Goal: Task Accomplishment & Management: Manage account settings

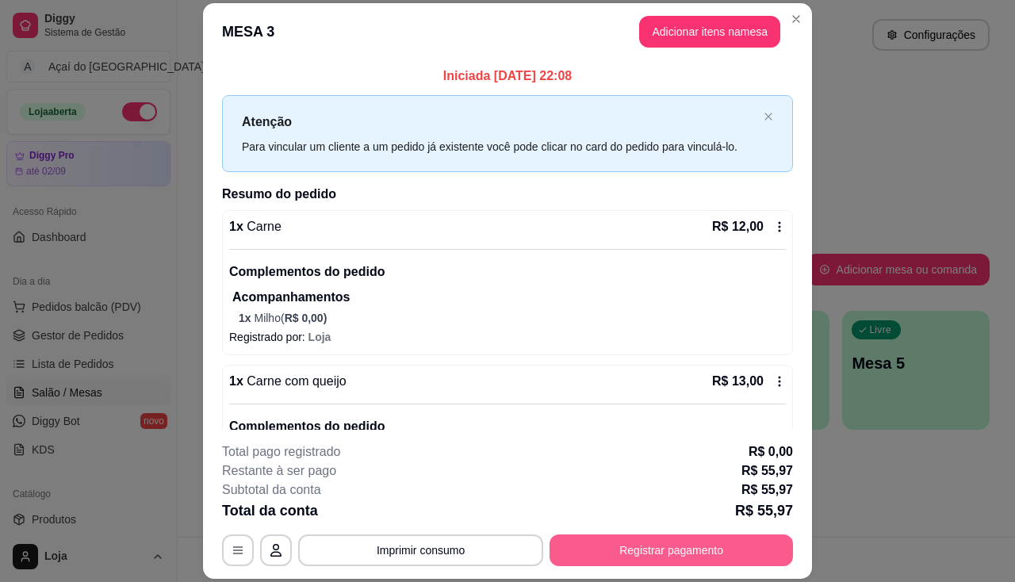
scroll to position [152, 0]
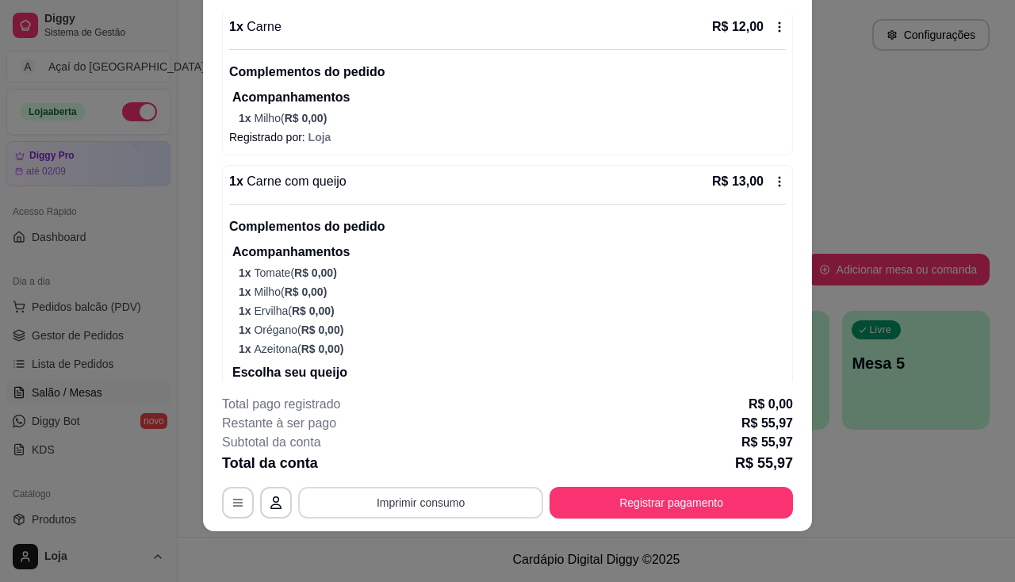
click at [430, 500] on button "Imprimir consumo" at bounding box center [420, 503] width 245 height 32
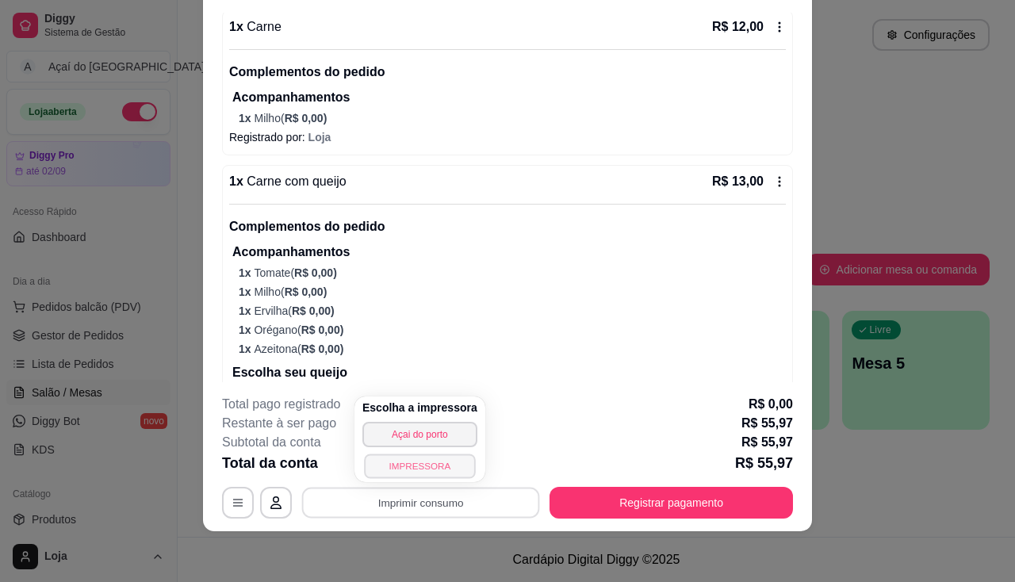
click at [416, 474] on button "IMPRESSORA" at bounding box center [419, 465] width 111 height 25
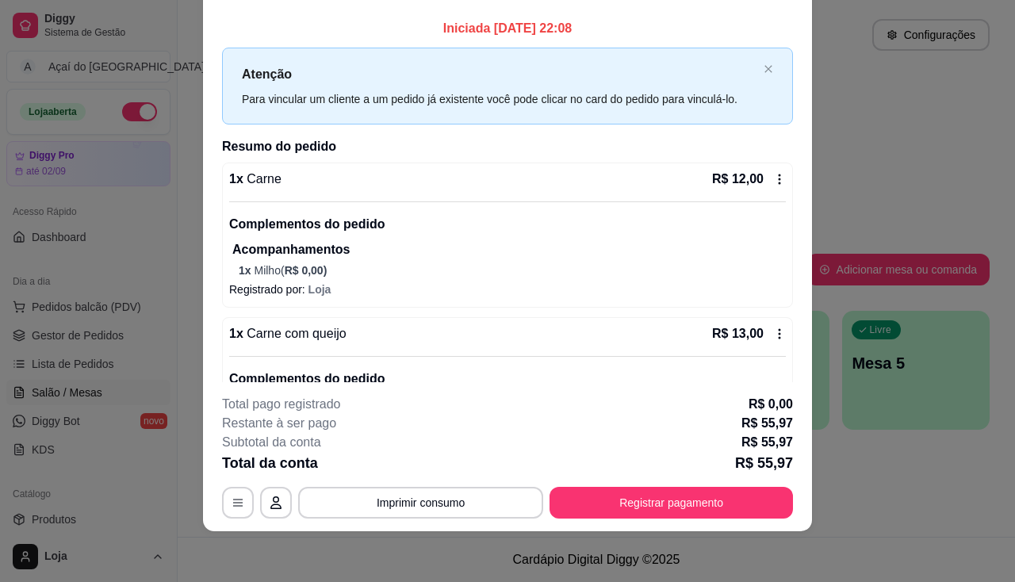
scroll to position [0, 0]
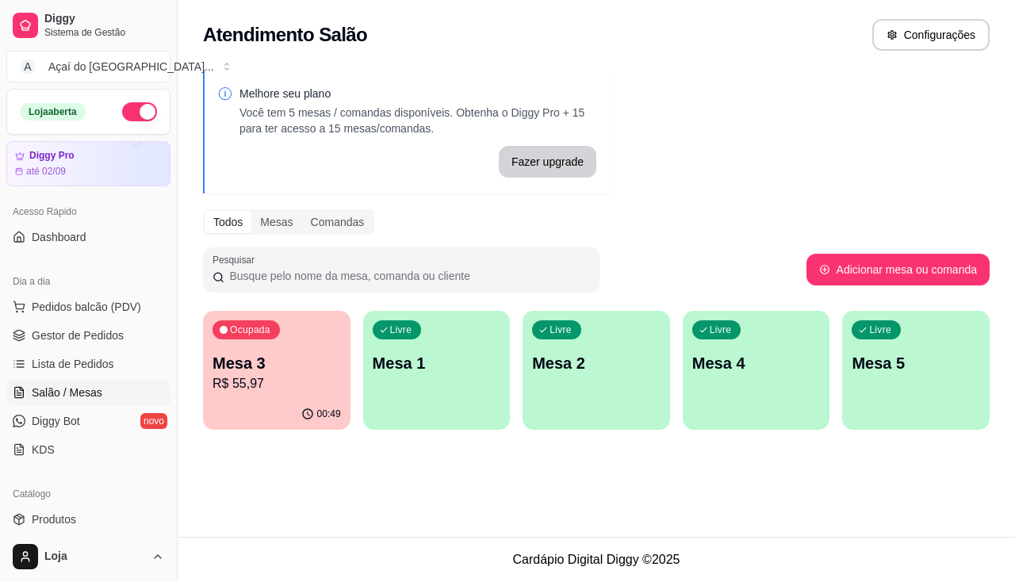
click at [352, 384] on div "Ocupada Mesa 3 R$ 55,97 00:49 Livre Mesa 1 Livre Mesa 2 Livre Mesa 4 Livre Mesa…" at bounding box center [596, 370] width 786 height 119
click at [407, 384] on div "Livre Mesa 1" at bounding box center [436, 360] width 143 height 97
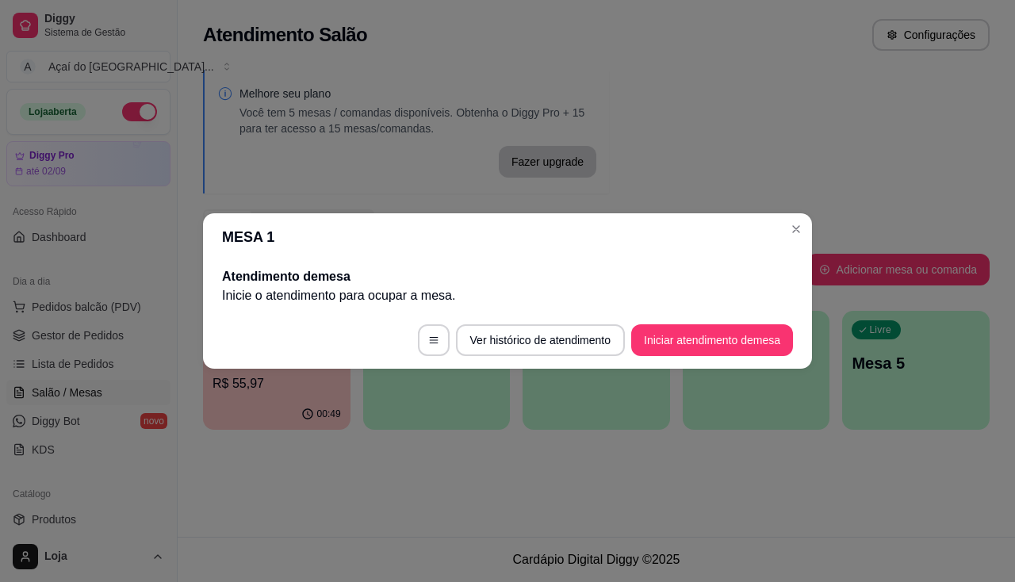
click at [735, 354] on button "Iniciar atendimento de mesa" at bounding box center [712, 340] width 162 height 32
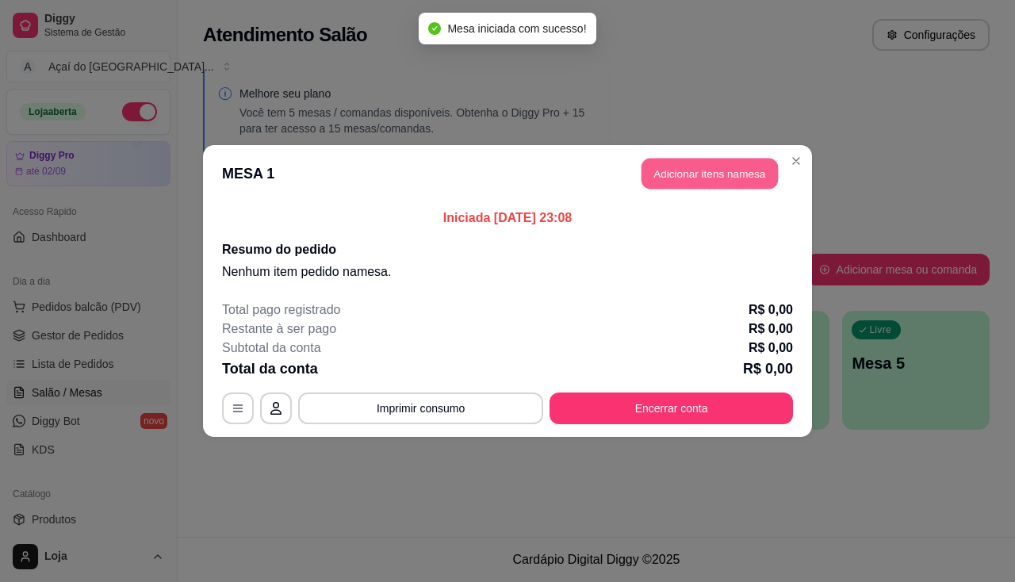
click at [717, 182] on button "Adicionar itens na mesa" at bounding box center [709, 174] width 136 height 31
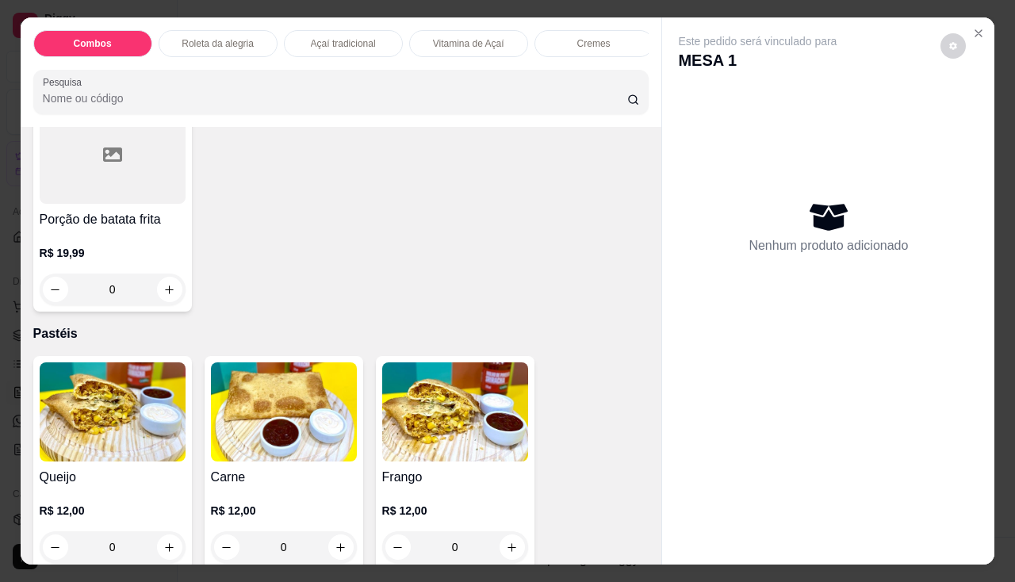
scroll to position [1823, 0]
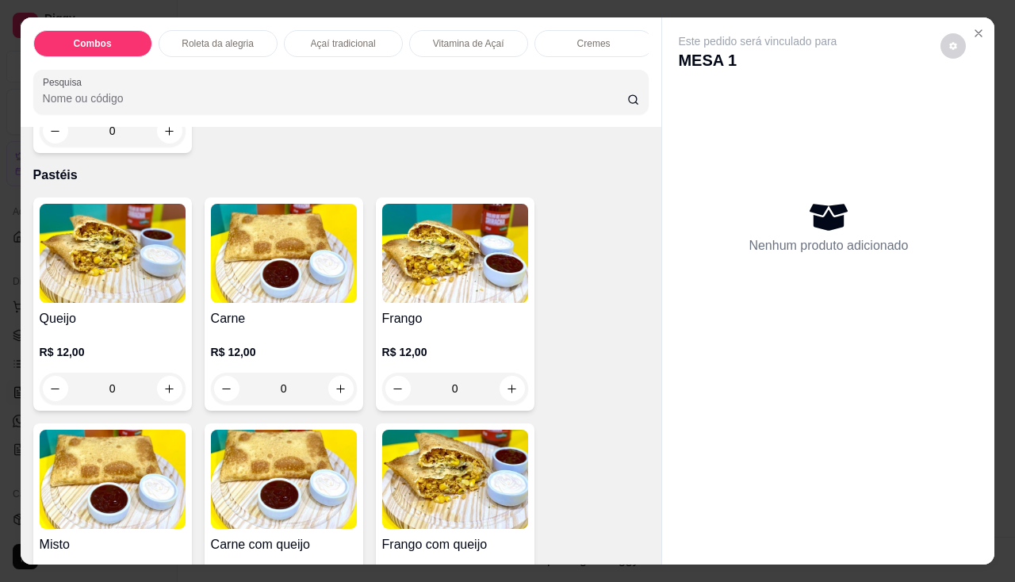
click at [320, 383] on div "0" at bounding box center [284, 389] width 146 height 32
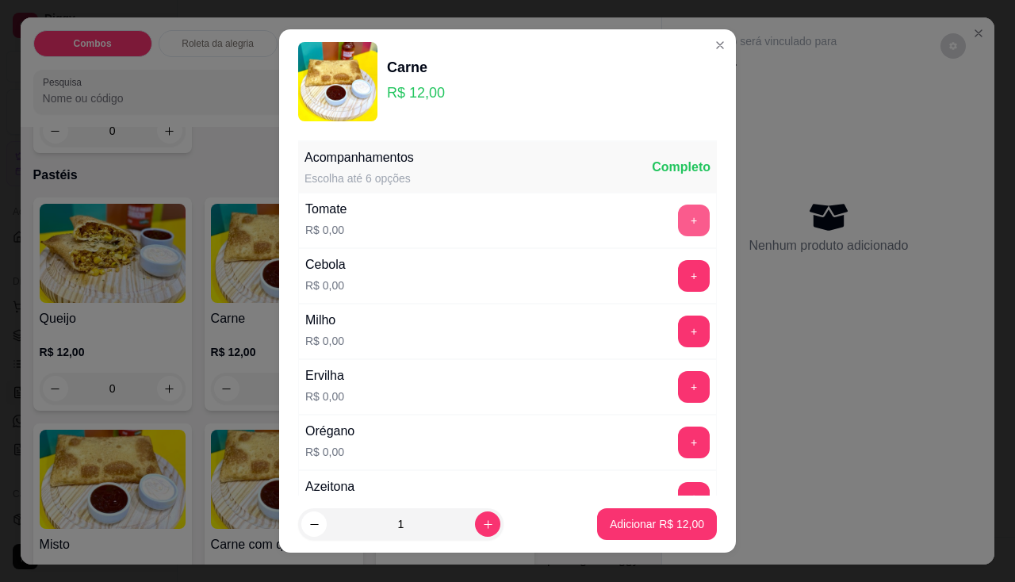
click at [678, 222] on button "+" at bounding box center [694, 221] width 32 height 32
click at [679, 340] on button "+" at bounding box center [694, 330] width 31 height 31
click at [678, 434] on button "+" at bounding box center [694, 442] width 32 height 32
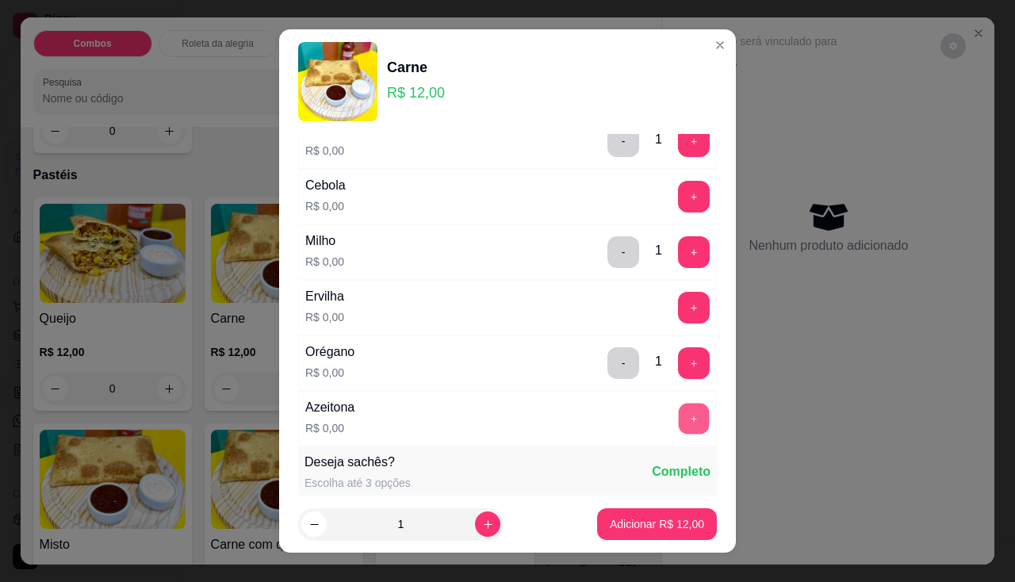
click at [679, 417] on button "+" at bounding box center [694, 418] width 31 height 31
click at [475, 524] on button "increase-product-quantity" at bounding box center [487, 523] width 25 height 25
type input "2"
click at [667, 527] on p "Adicionar R$ 24,00" at bounding box center [657, 524] width 94 height 16
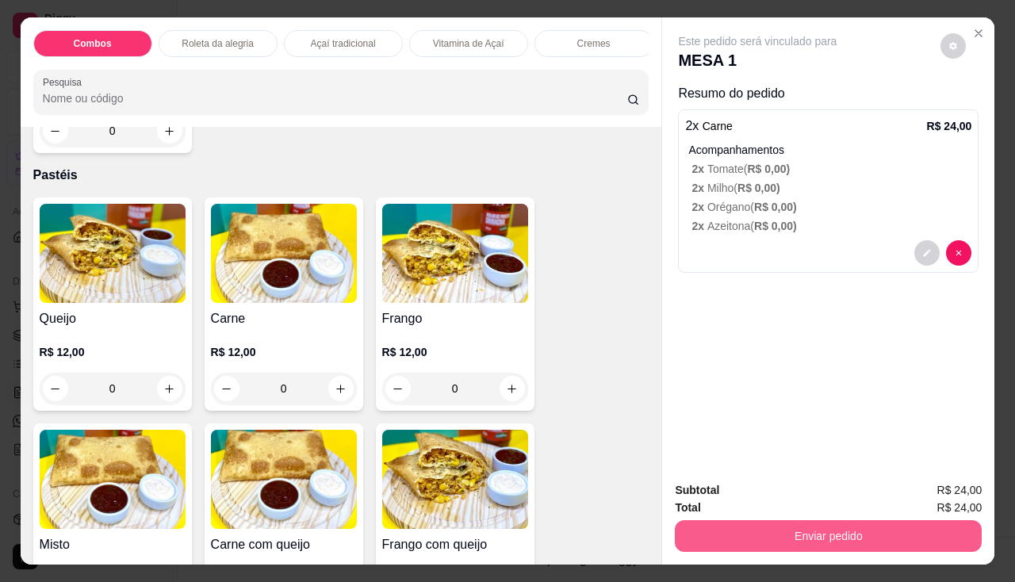
click at [766, 528] on button "Enviar pedido" at bounding box center [828, 536] width 307 height 32
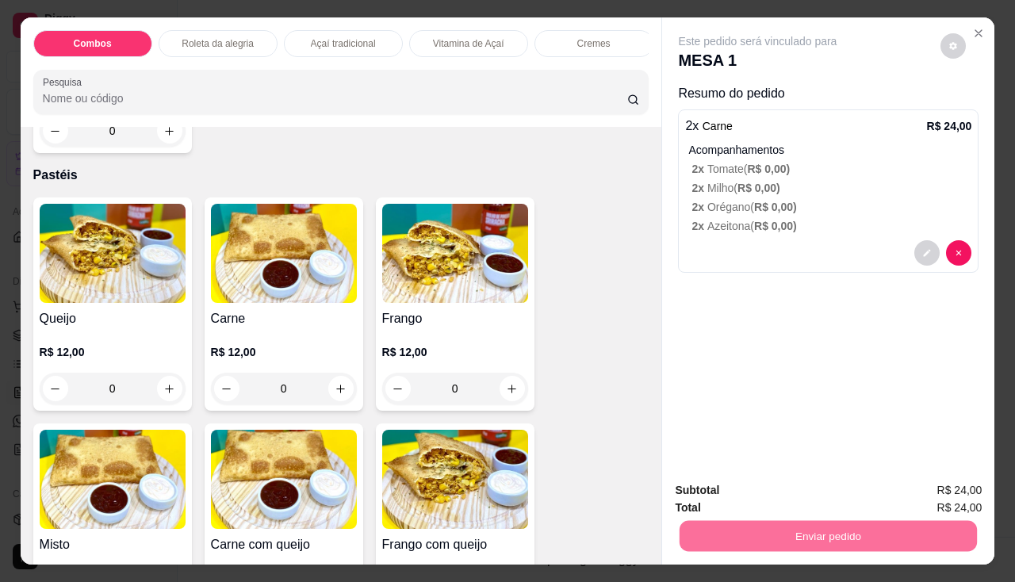
click at [806, 495] on button "Não registrar e enviar pedido" at bounding box center [776, 491] width 165 height 30
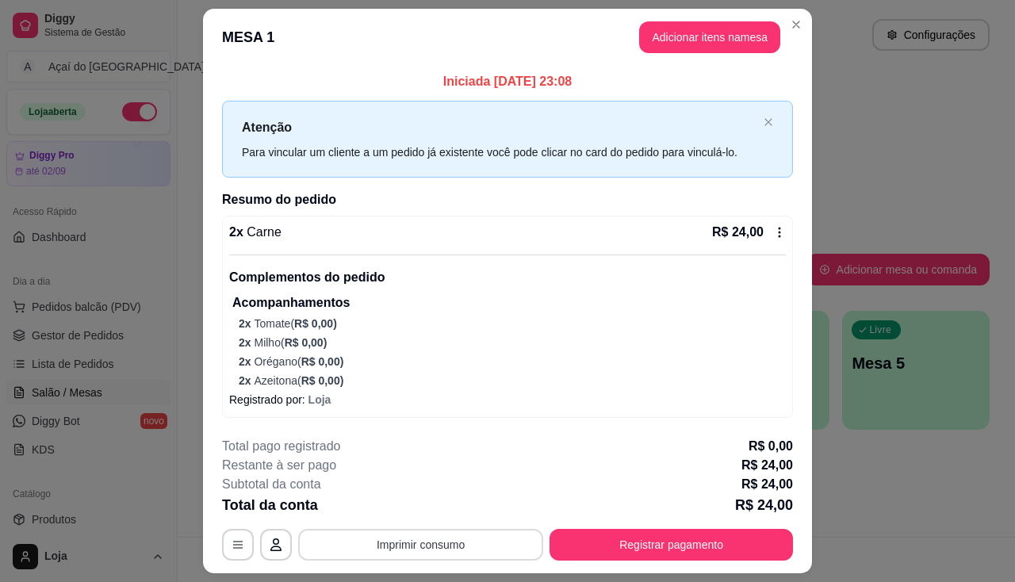
click at [429, 548] on button "Imprimir consumo" at bounding box center [420, 545] width 245 height 32
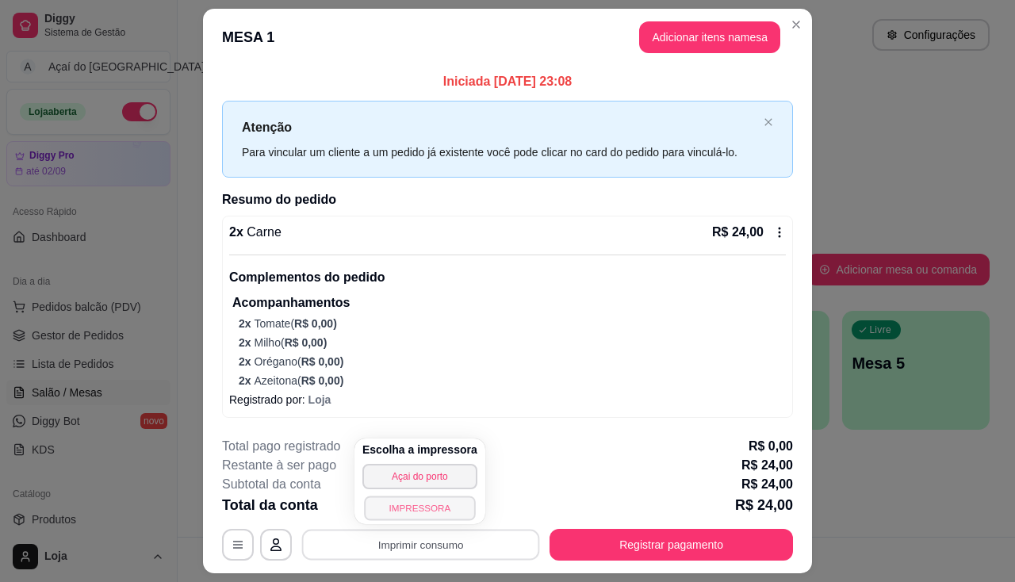
click at [430, 503] on button "IMPRESSORA" at bounding box center [419, 507] width 111 height 25
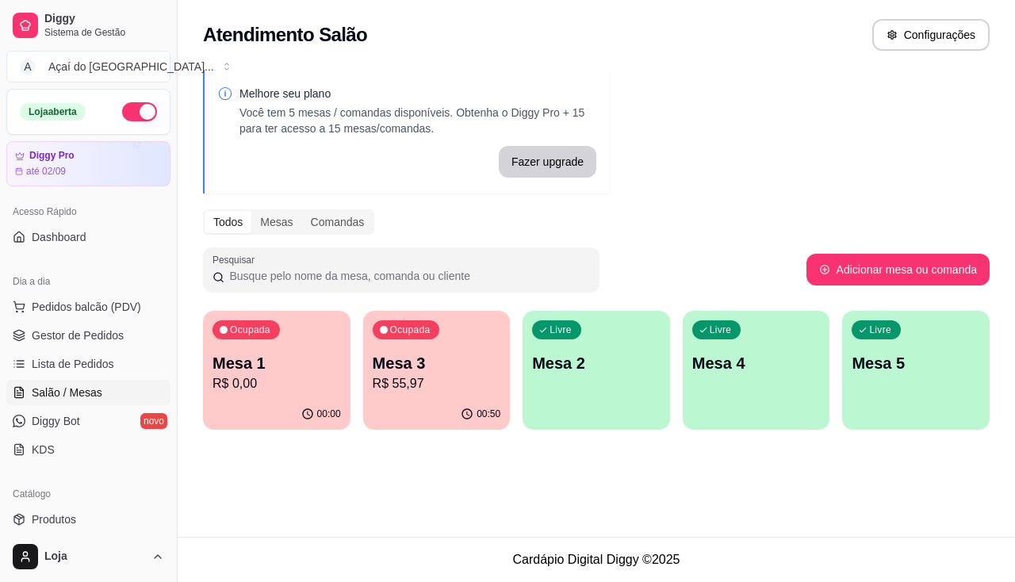
click at [252, 380] on p "R$ 0,00" at bounding box center [276, 383] width 128 height 19
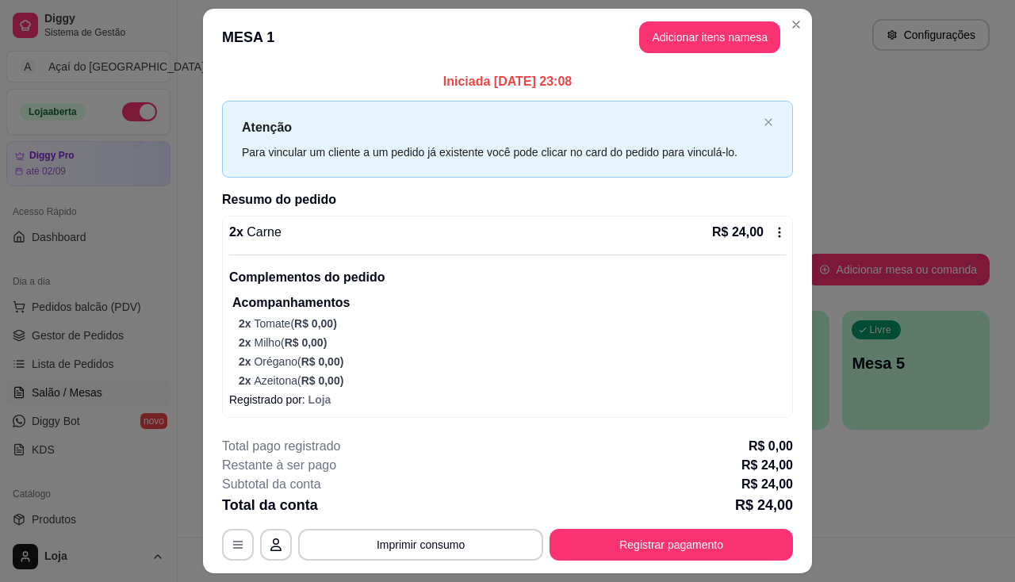
scroll to position [42, 0]
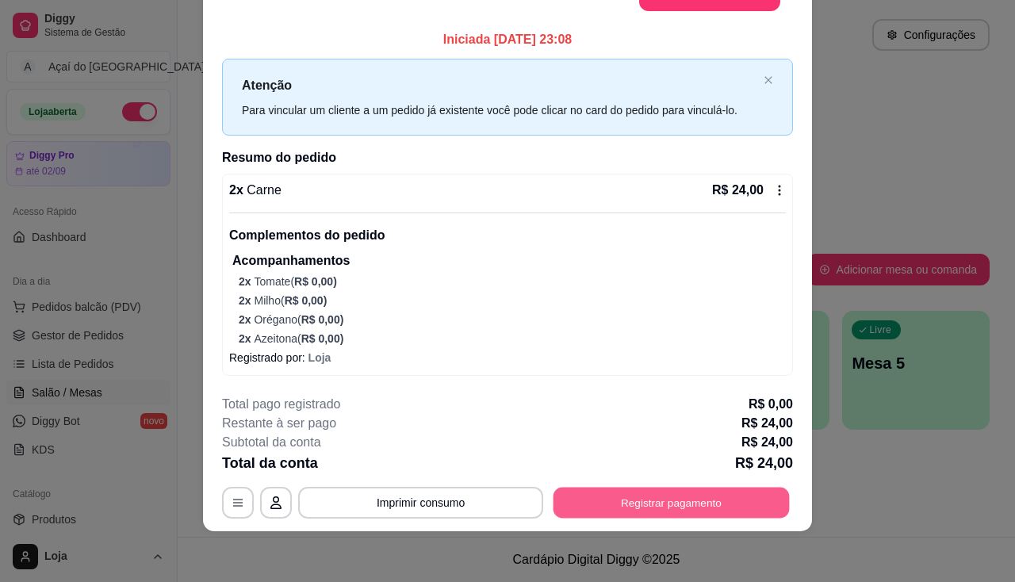
click at [717, 507] on button "Registrar pagamento" at bounding box center [671, 502] width 236 height 31
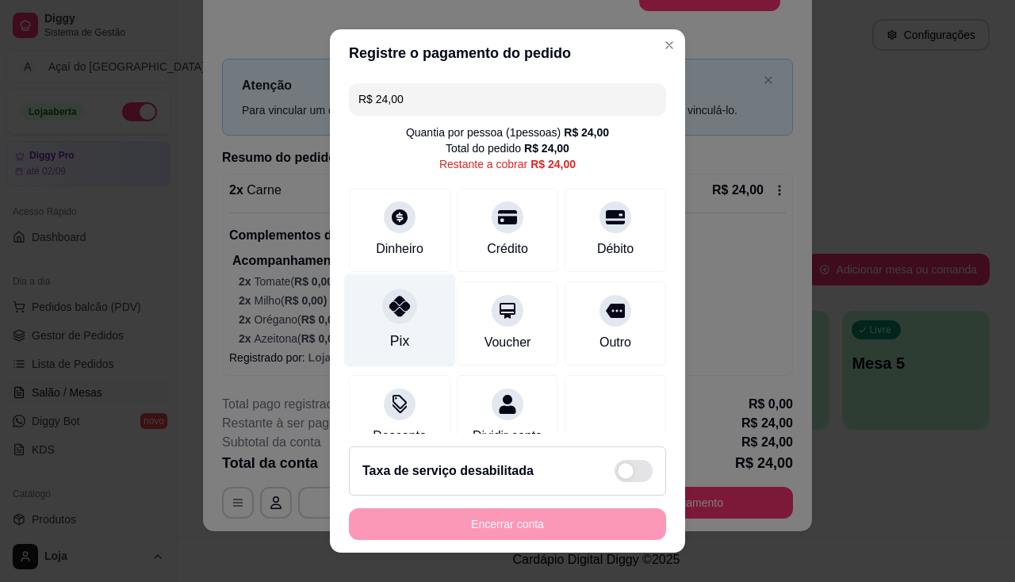
click at [388, 322] on div at bounding box center [399, 306] width 35 height 35
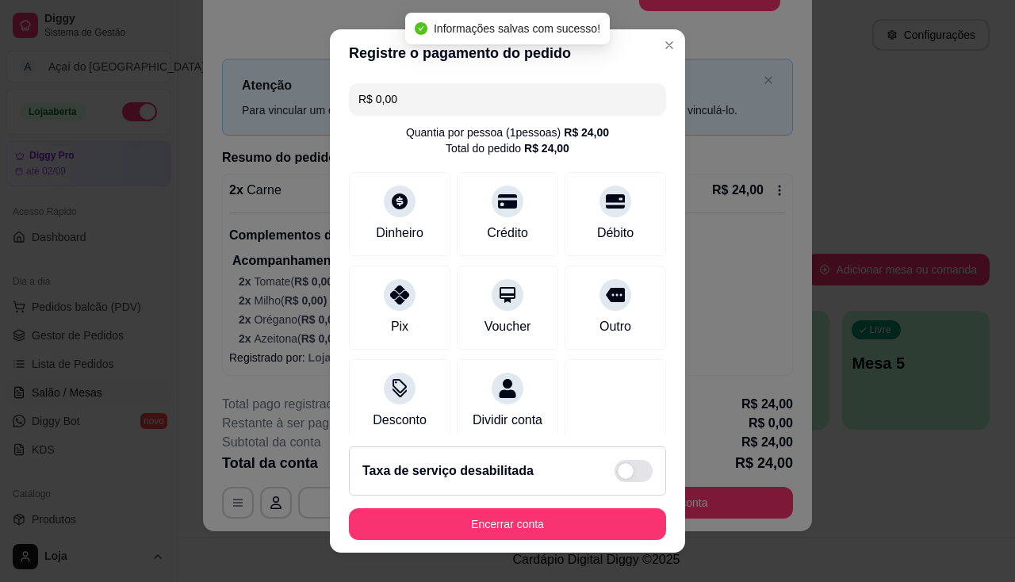
type input "R$ 0,00"
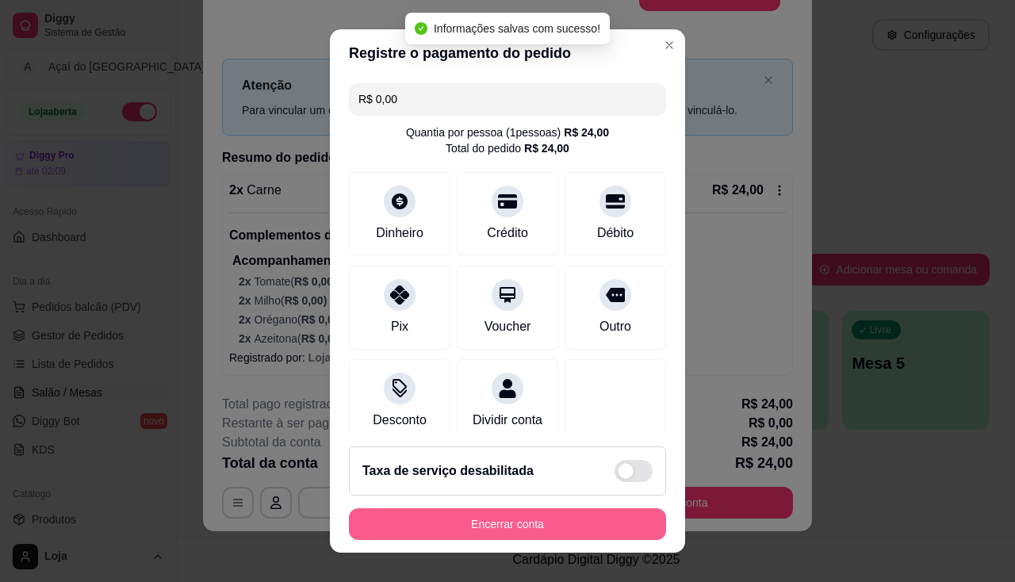
click at [553, 522] on button "Encerrar conta" at bounding box center [507, 524] width 317 height 32
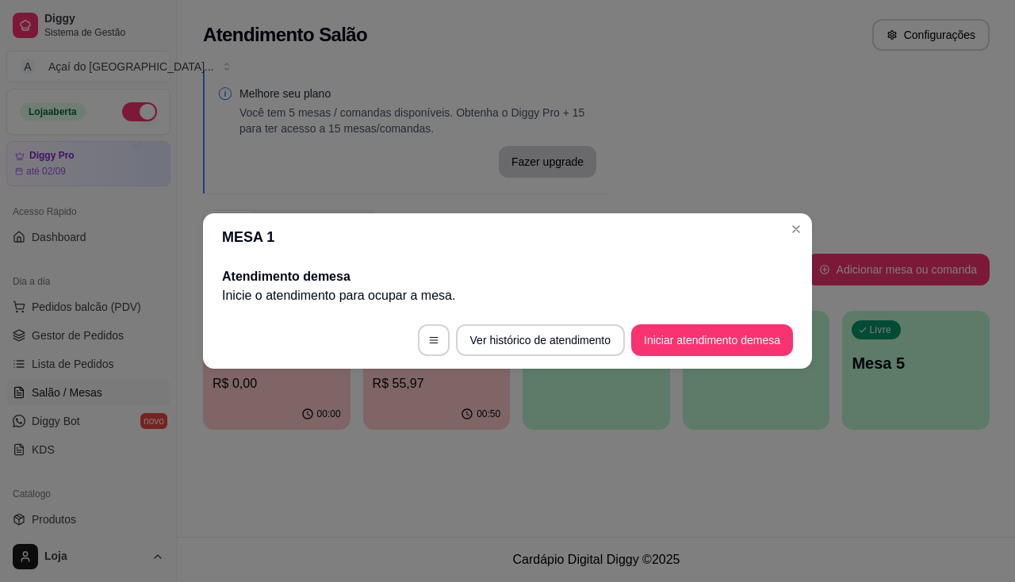
scroll to position [0, 0]
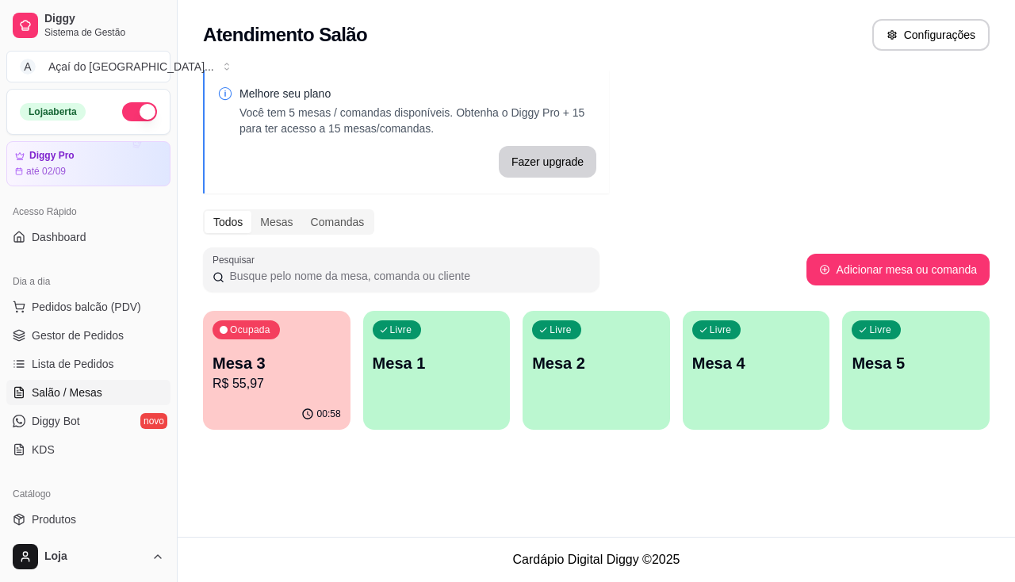
click at [275, 384] on p "R$ 55,97" at bounding box center [276, 383] width 128 height 19
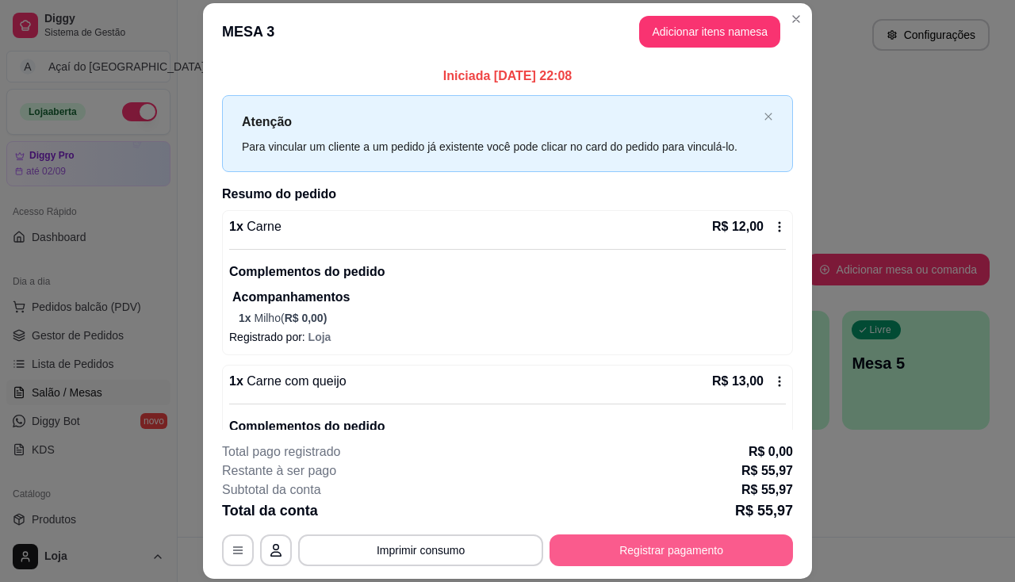
click at [675, 547] on button "Registrar pagamento" at bounding box center [670, 550] width 243 height 32
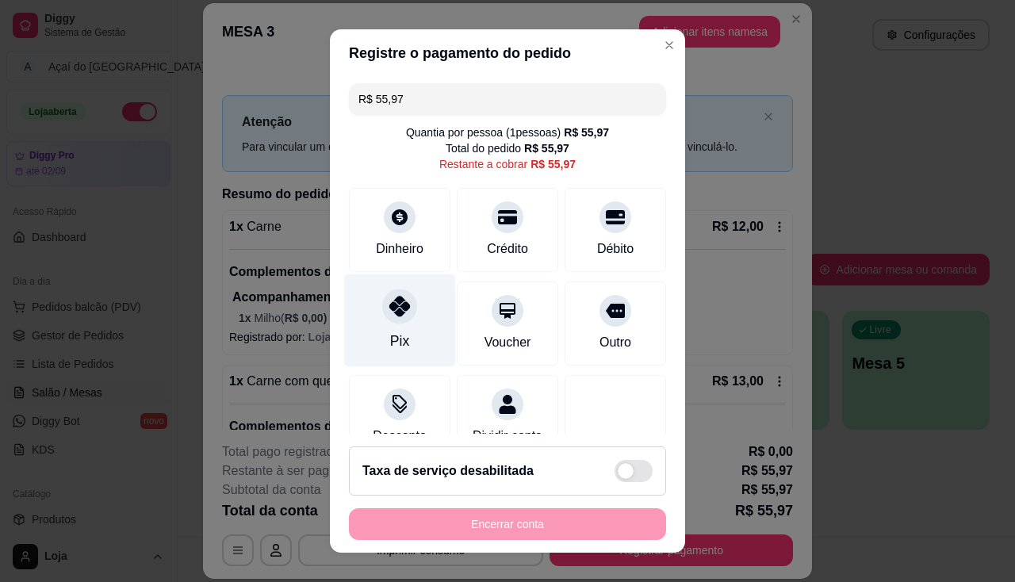
click at [390, 346] on div "Pix" at bounding box center [399, 341] width 19 height 21
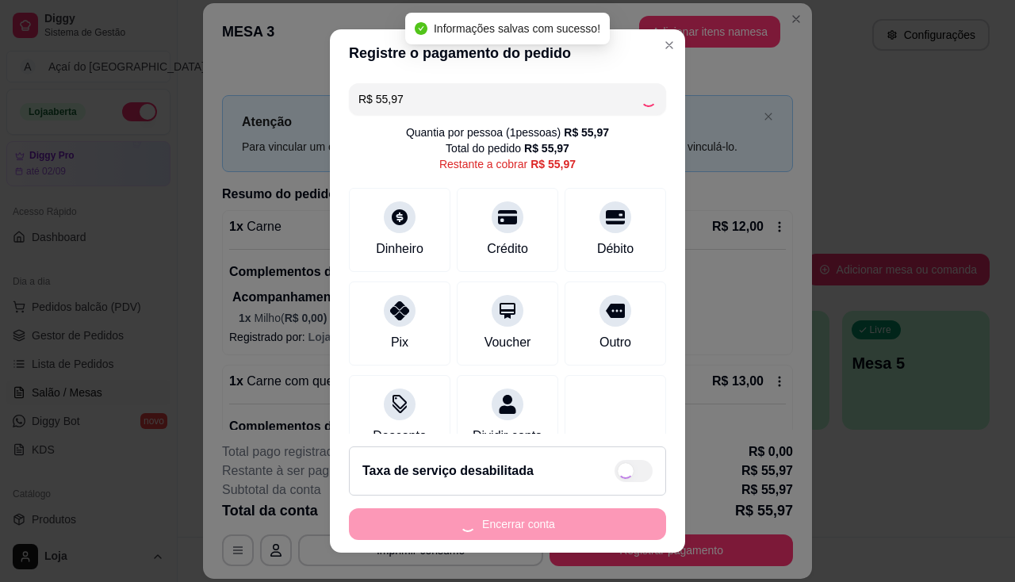
type input "R$ 0,00"
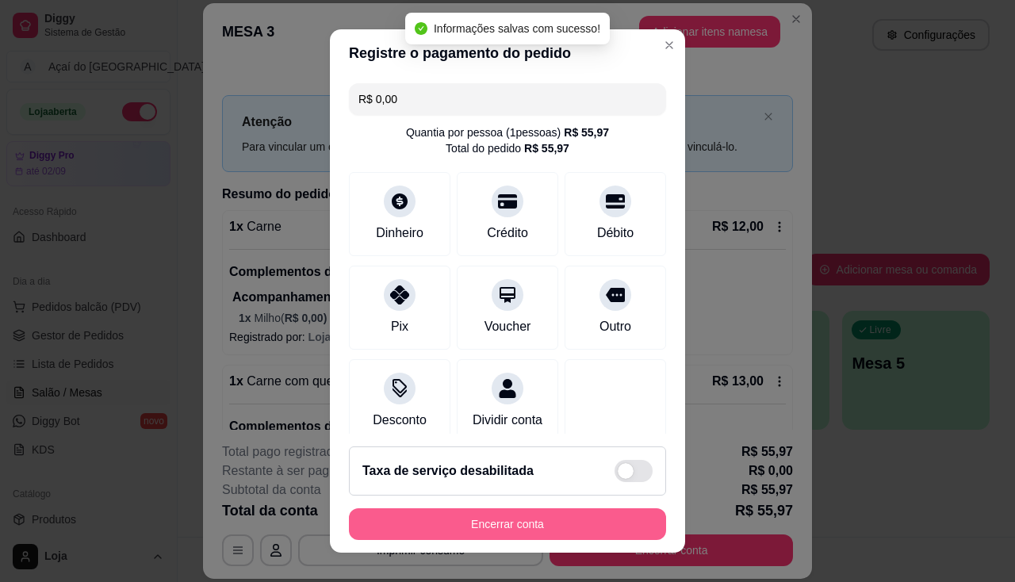
click at [517, 537] on button "Encerrar conta" at bounding box center [507, 524] width 317 height 32
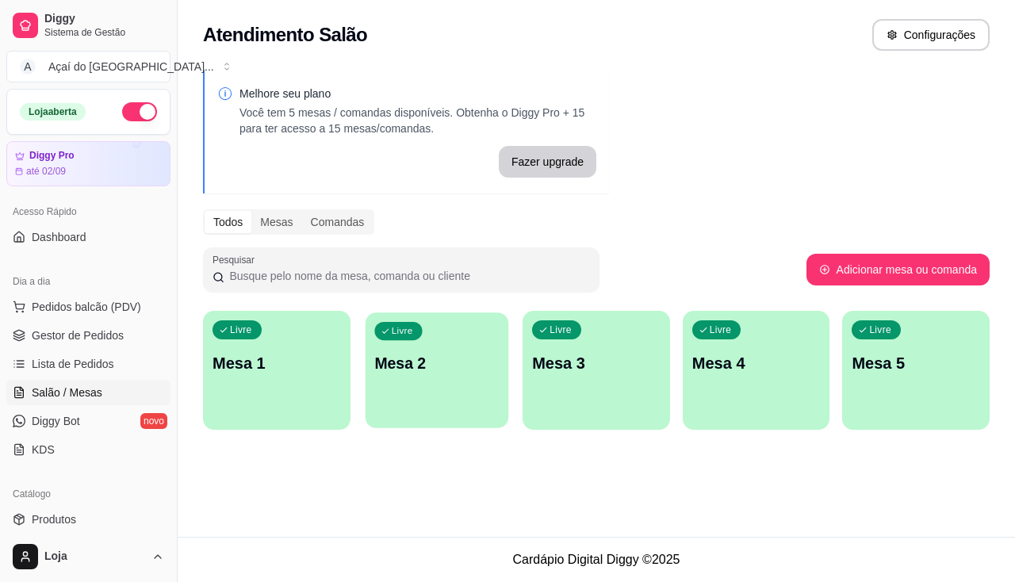
click at [372, 389] on div "Livre Mesa 2" at bounding box center [436, 360] width 143 height 97
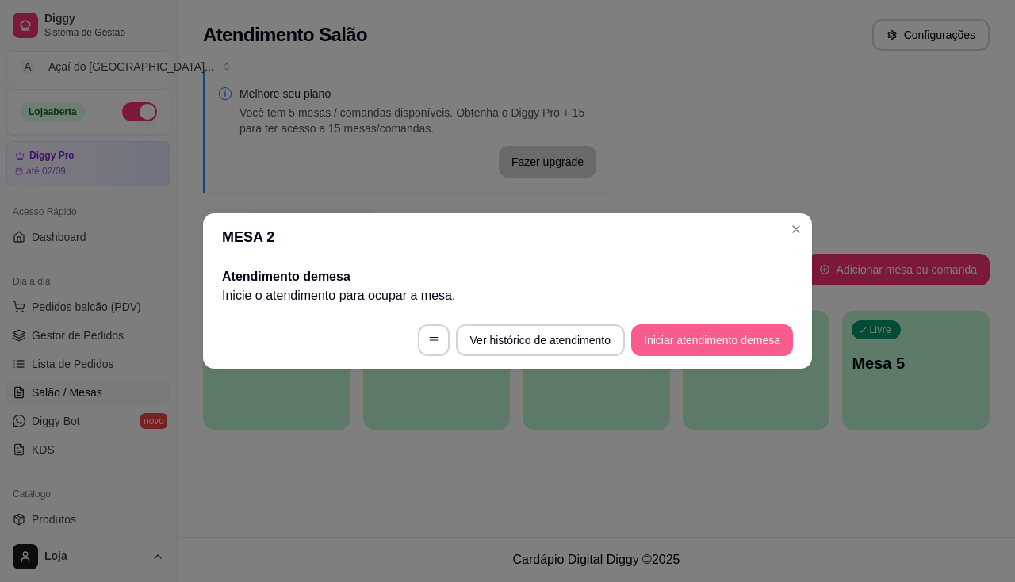
click at [709, 319] on footer "Ver histórico de atendimento Iniciar atendimento de mesa" at bounding box center [507, 340] width 609 height 57
click at [707, 322] on footer "Ver histórico de atendimento Iniciar atendimento de mesa" at bounding box center [507, 340] width 609 height 57
click at [707, 327] on footer "Ver histórico de atendimento Iniciar atendimento de mesa" at bounding box center [507, 340] width 609 height 57
click at [711, 338] on button "Iniciar atendimento de mesa" at bounding box center [712, 340] width 162 height 32
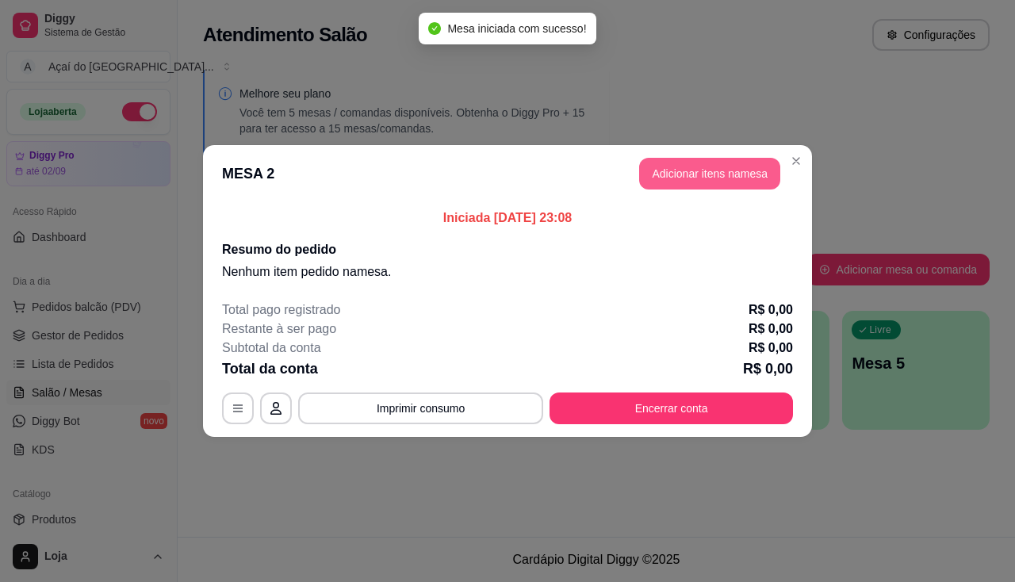
click at [711, 162] on button "Adicionar itens na mesa" at bounding box center [709, 174] width 141 height 32
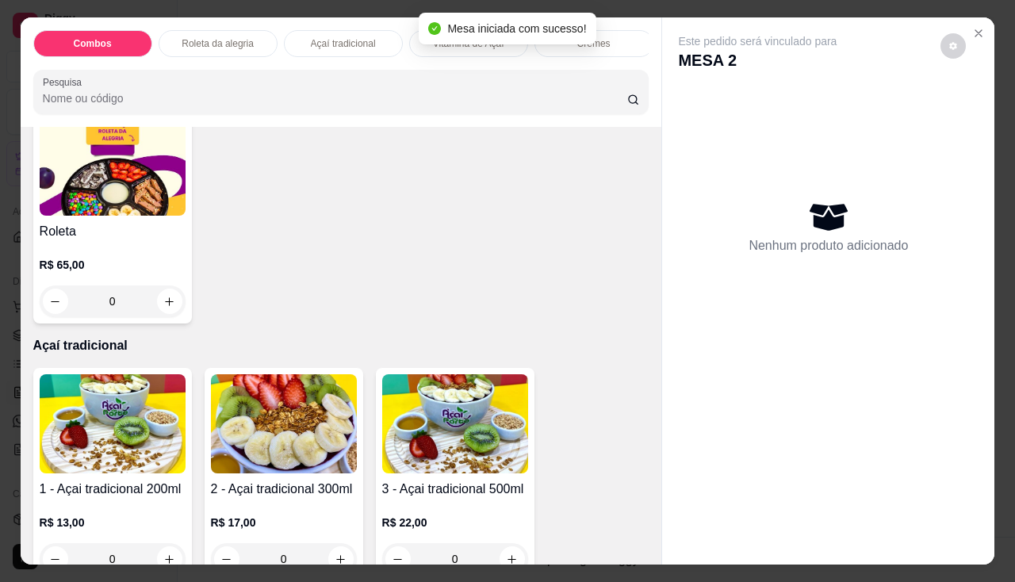
scroll to position [634, 0]
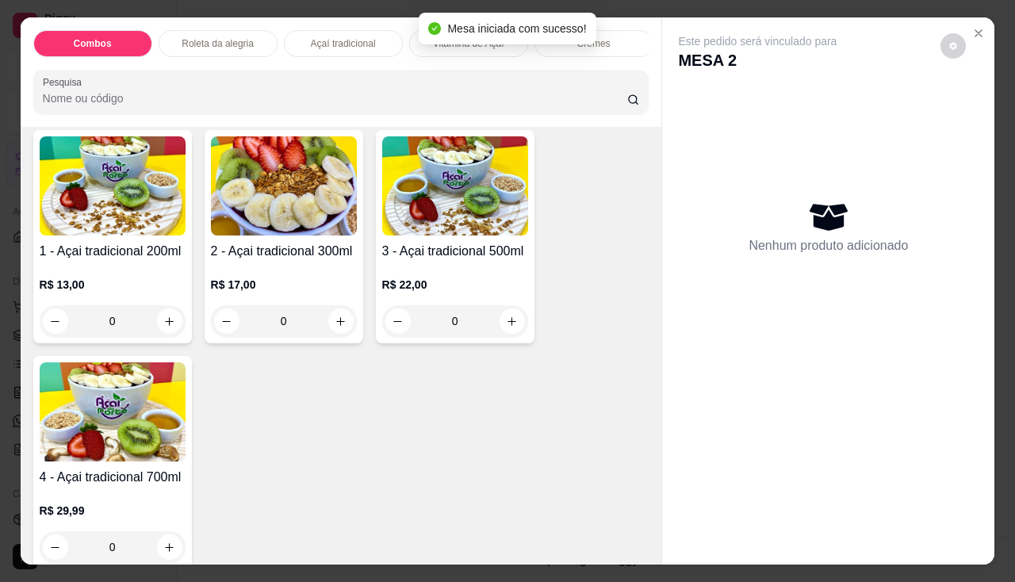
click at [155, 292] on p "R$ 13,00" at bounding box center [113, 285] width 146 height 16
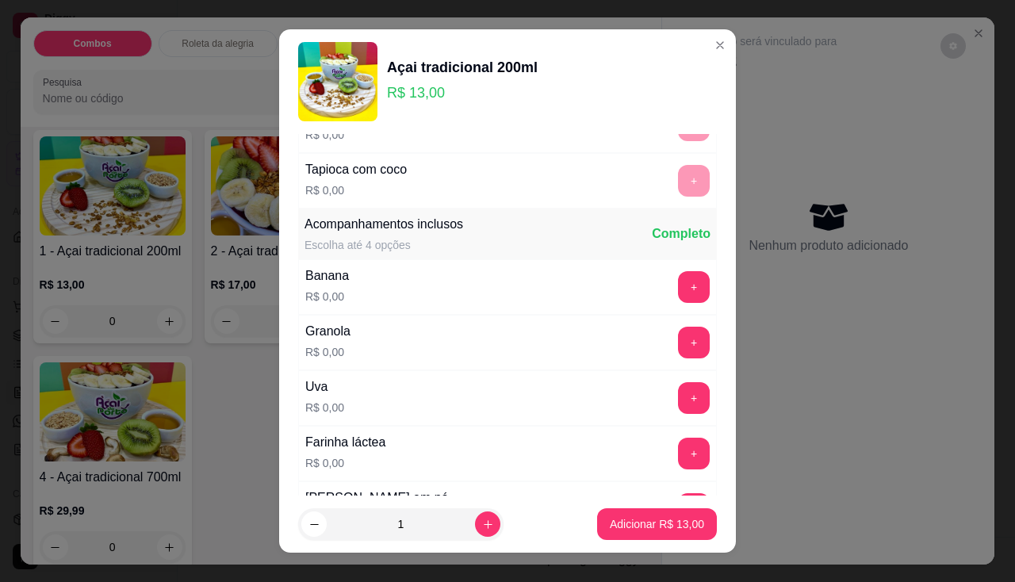
scroll to position [396, 0]
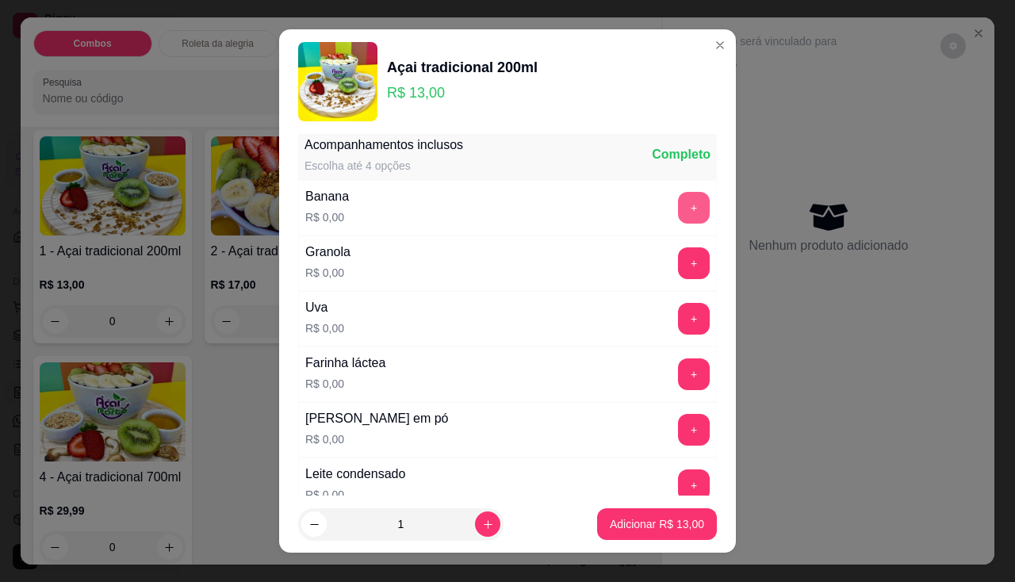
click at [678, 209] on button "+" at bounding box center [694, 208] width 32 height 32
click at [671, 247] on div "+" at bounding box center [693, 263] width 44 height 32
click at [679, 264] on button "+" at bounding box center [694, 262] width 31 height 31
click at [679, 426] on button "+" at bounding box center [694, 429] width 31 height 31
click at [678, 483] on button "+" at bounding box center [694, 485] width 32 height 32
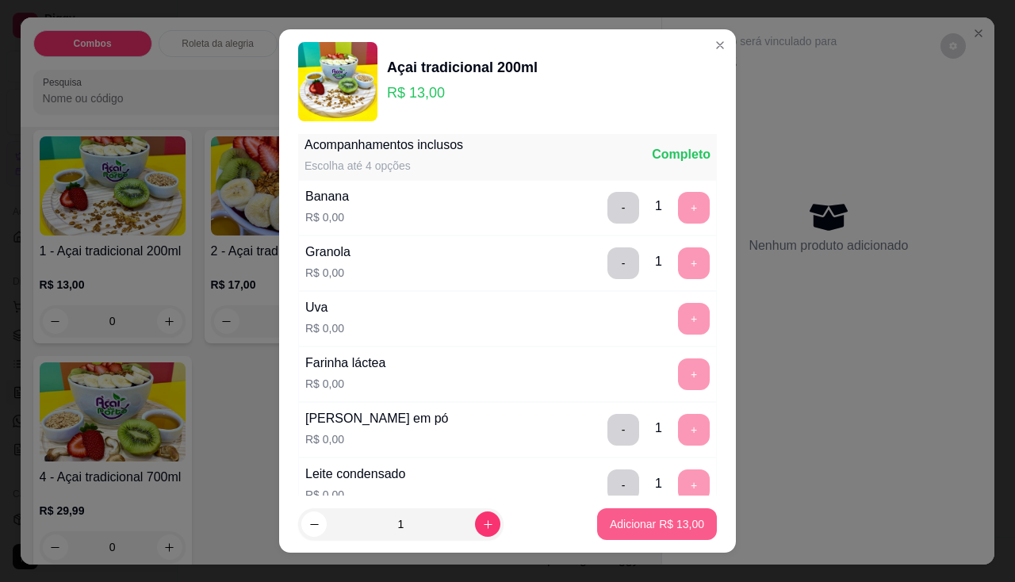
click at [646, 522] on p "Adicionar R$ 13,00" at bounding box center [657, 524] width 94 height 16
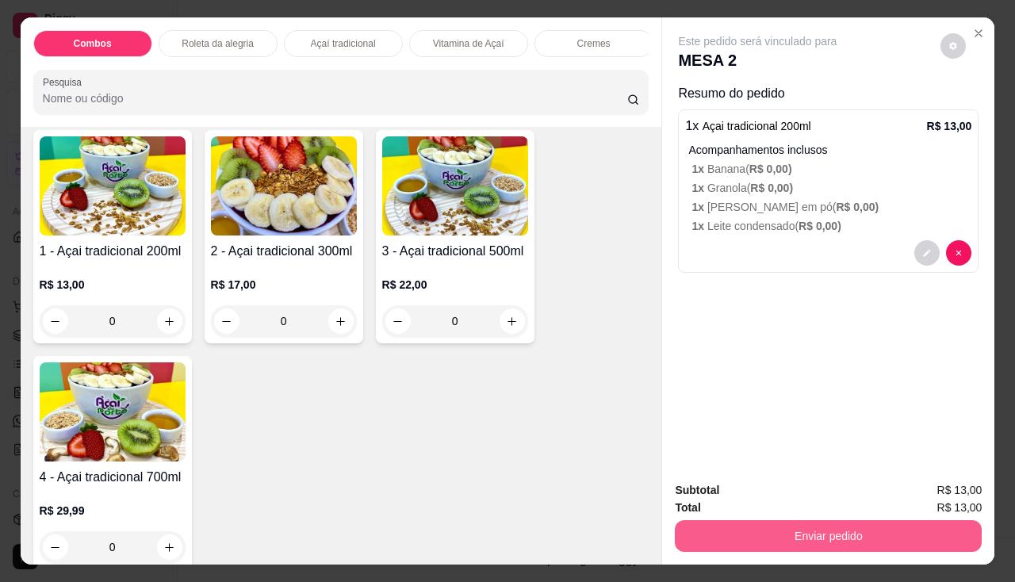
click at [699, 529] on button "Enviar pedido" at bounding box center [828, 536] width 307 height 32
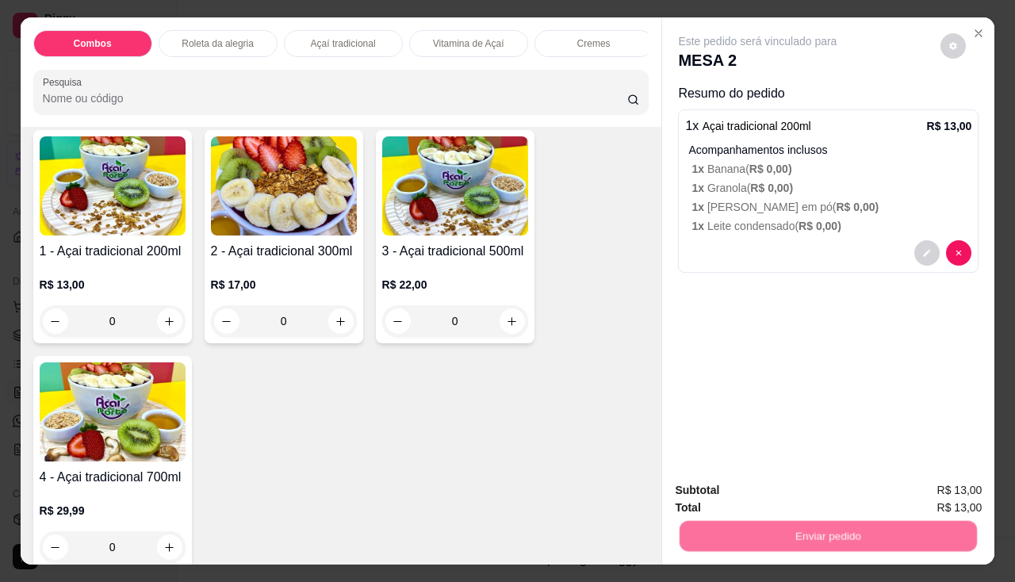
click at [713, 480] on button "Não registrar e enviar pedido" at bounding box center [776, 490] width 160 height 29
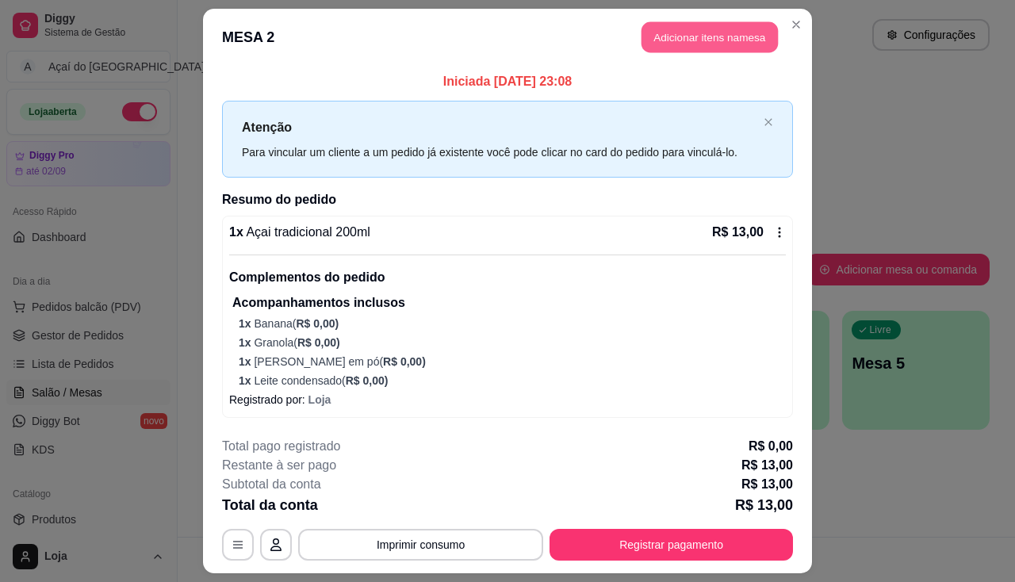
click at [736, 51] on button "Adicionar itens na mesa" at bounding box center [709, 37] width 136 height 31
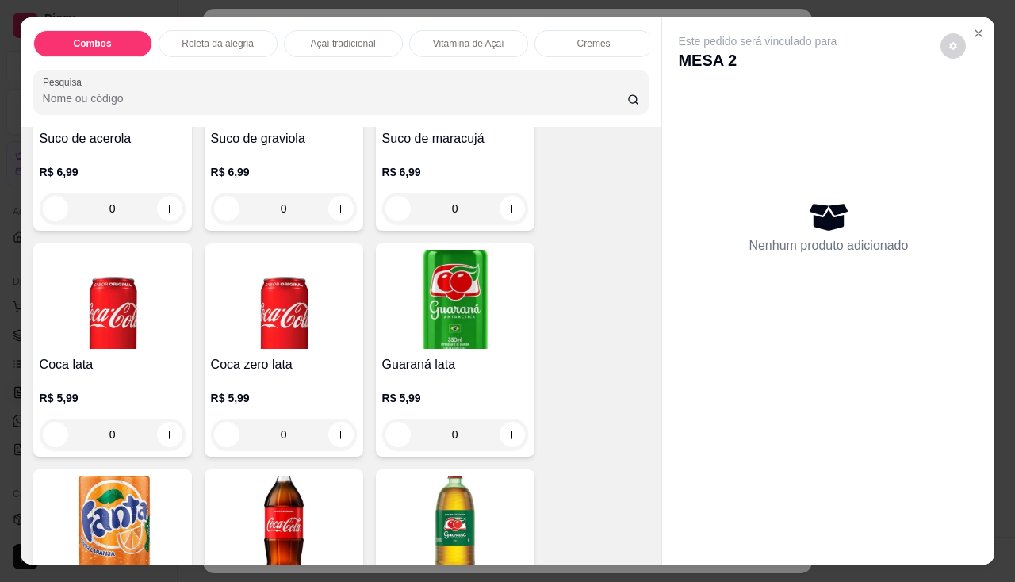
scroll to position [4597, 0]
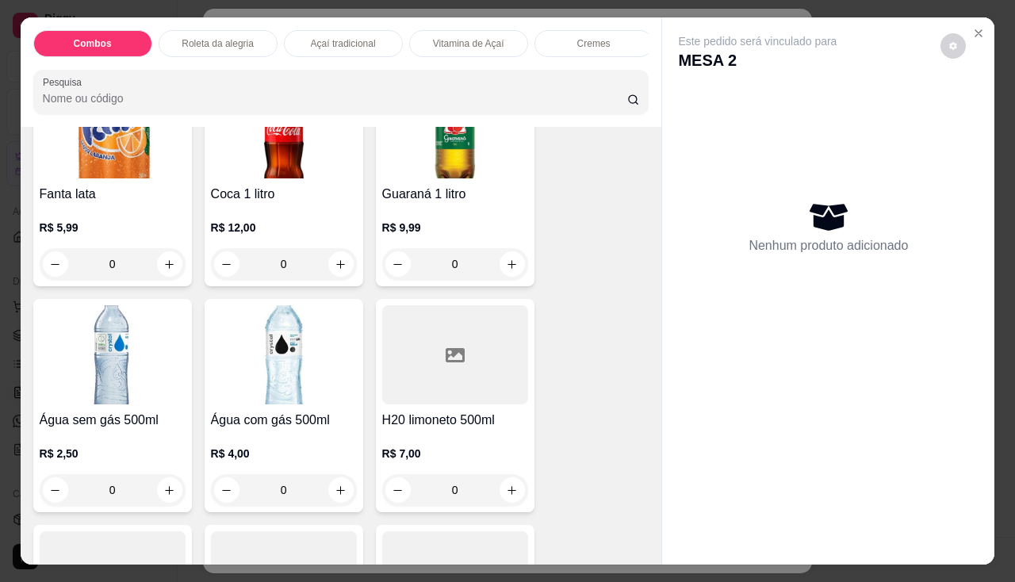
click at [281, 221] on div "R$ 12,00 0" at bounding box center [284, 242] width 146 height 76
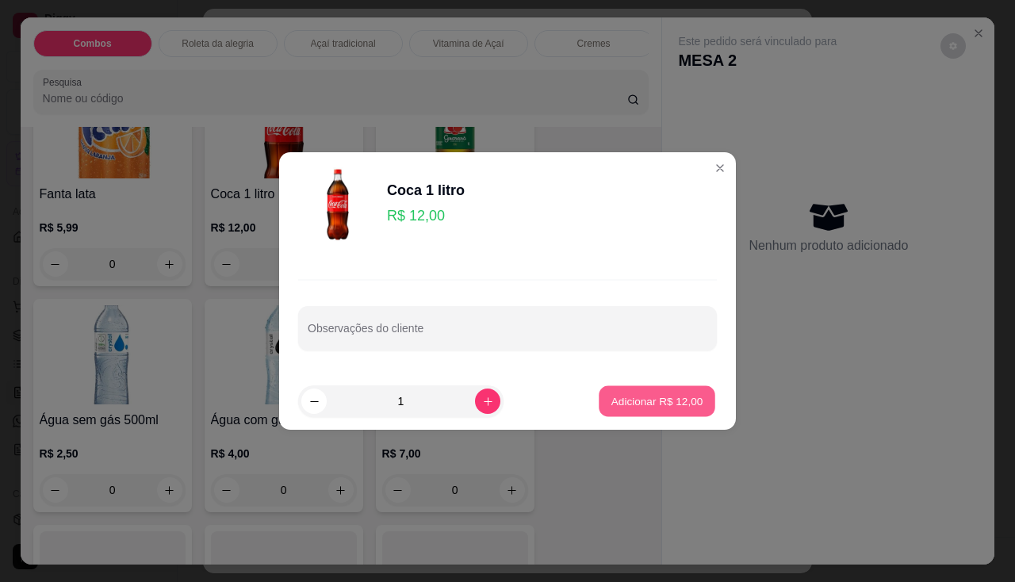
click at [631, 415] on button "Adicionar R$ 12,00" at bounding box center [656, 401] width 117 height 31
type input "1"
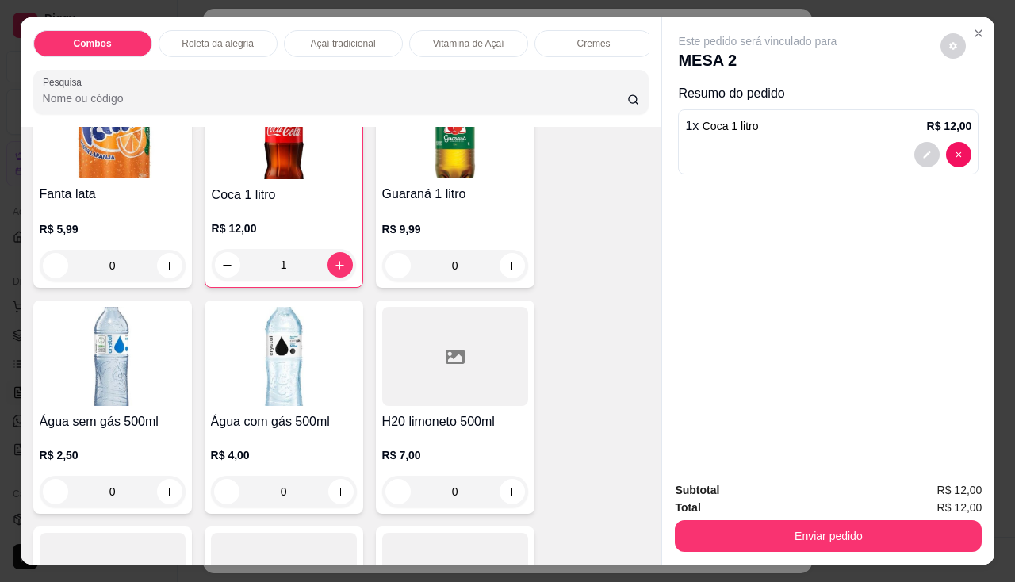
click at [751, 549] on div "Subtotal R$ 12,00 Total R$ 12,00 Enviar pedido" at bounding box center [828, 516] width 332 height 96
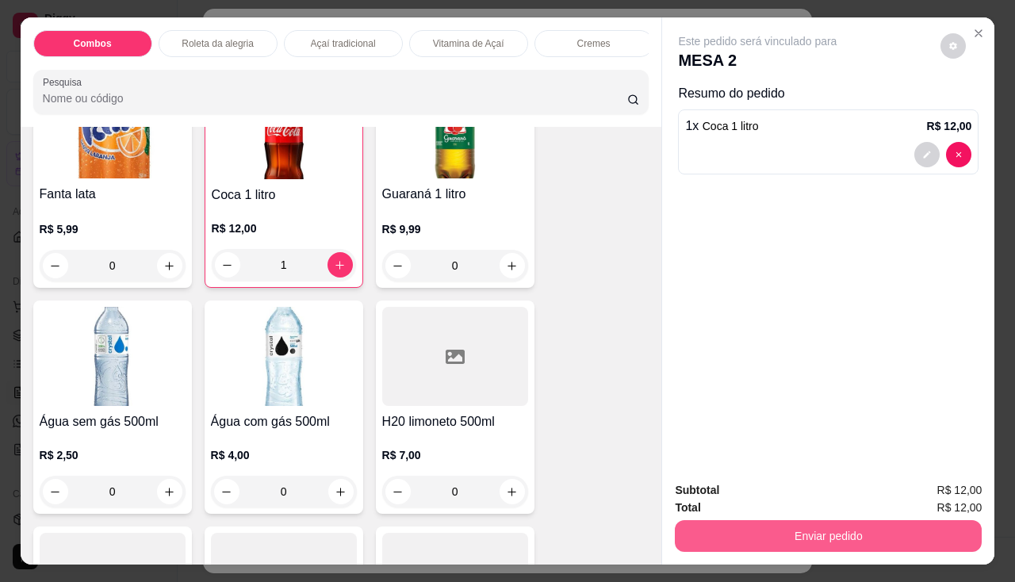
click at [757, 537] on button "Enviar pedido" at bounding box center [828, 536] width 307 height 32
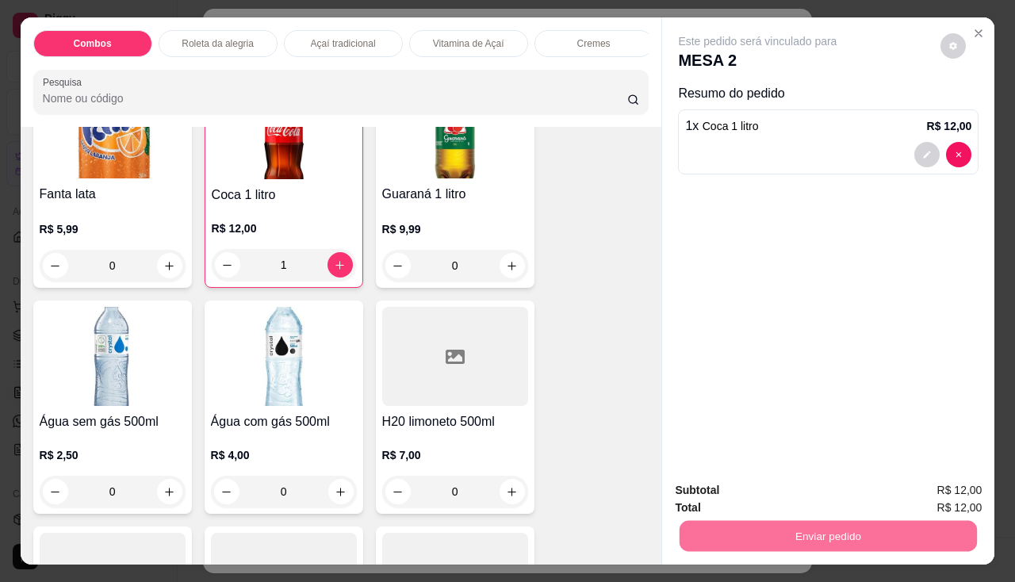
click at [794, 490] on button "Não registrar e enviar pedido" at bounding box center [776, 490] width 160 height 29
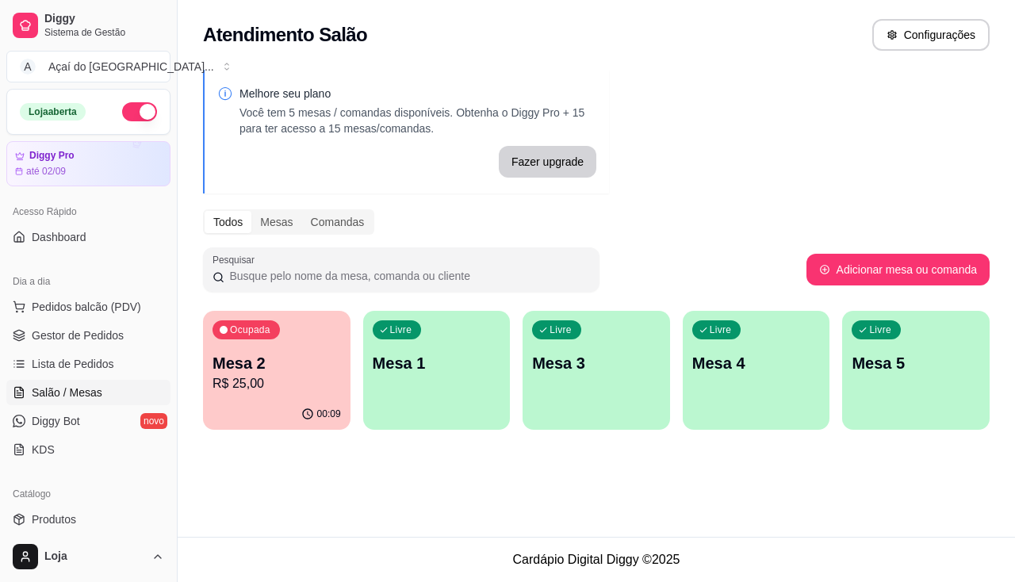
click at [352, 338] on div "Ocupada Mesa 2 R$ 25,00 00:09 Livre Mesa 1 Livre Mesa 3 Livre Mesa 4 Livre Mesa…" at bounding box center [596, 370] width 786 height 119
click at [315, 354] on p "Mesa 2" at bounding box center [276, 363] width 124 height 21
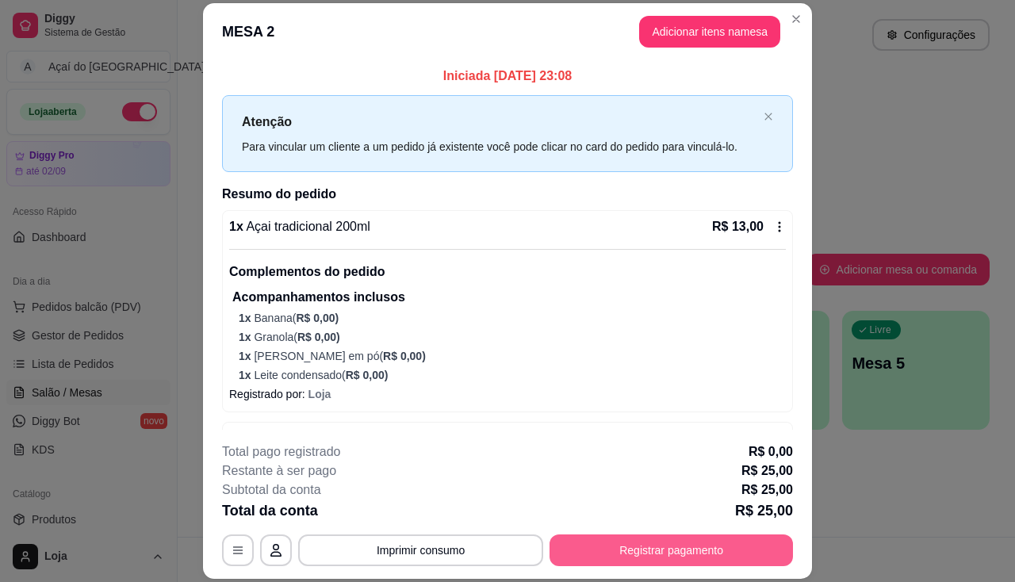
click at [643, 581] on div "**********" at bounding box center [507, 291] width 1015 height 582
click at [649, 553] on button "Registrar pagamento" at bounding box center [670, 550] width 243 height 32
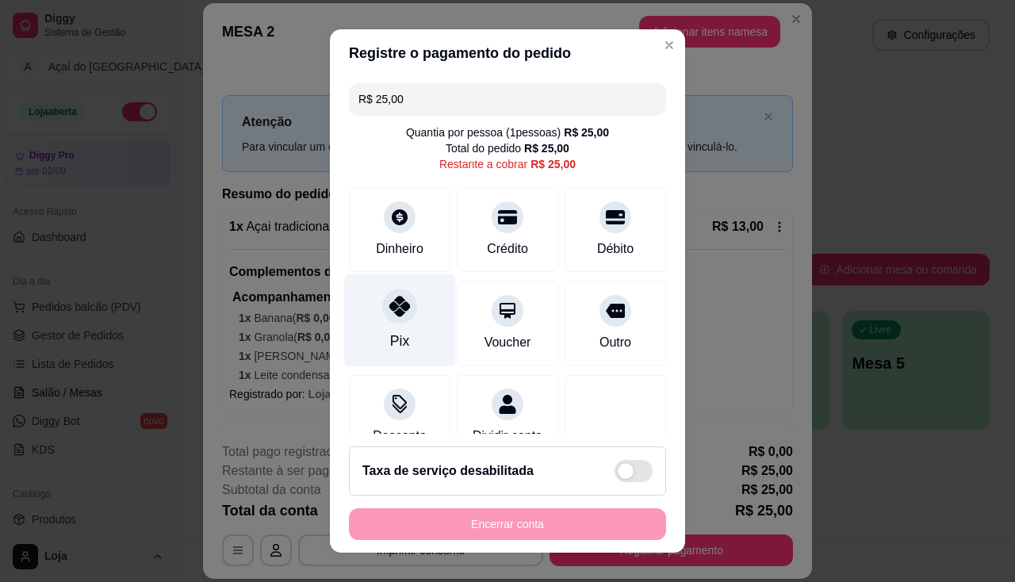
click at [415, 332] on div "Pix" at bounding box center [400, 319] width 112 height 93
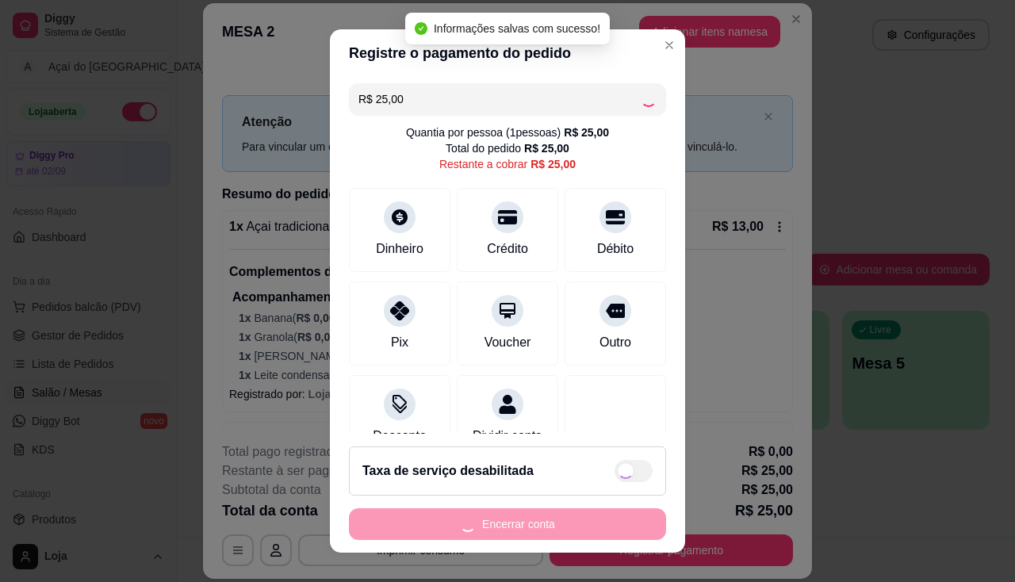
type input "R$ 0,00"
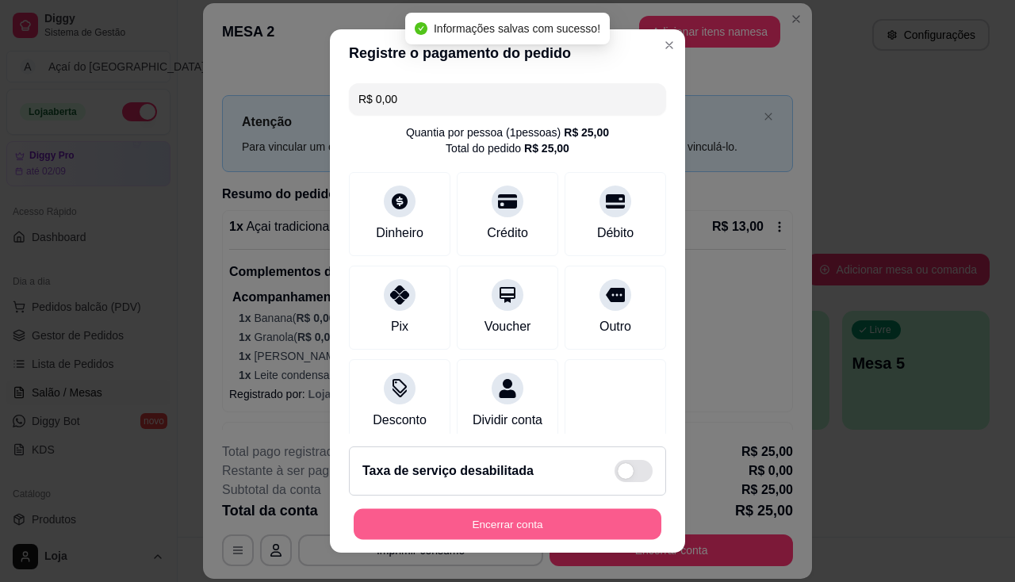
click at [487, 523] on button "Encerrar conta" at bounding box center [508, 524] width 308 height 31
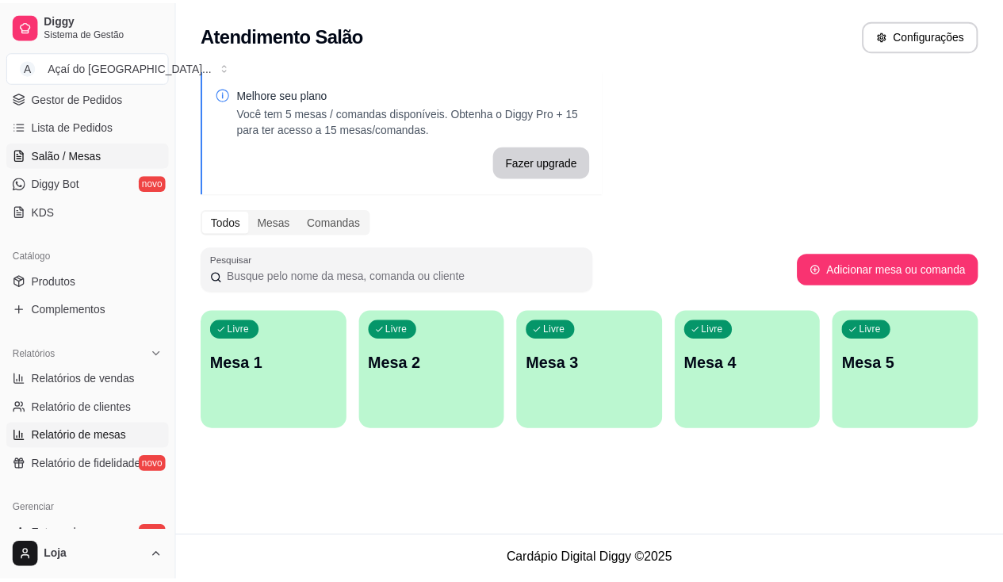
scroll to position [317, 0]
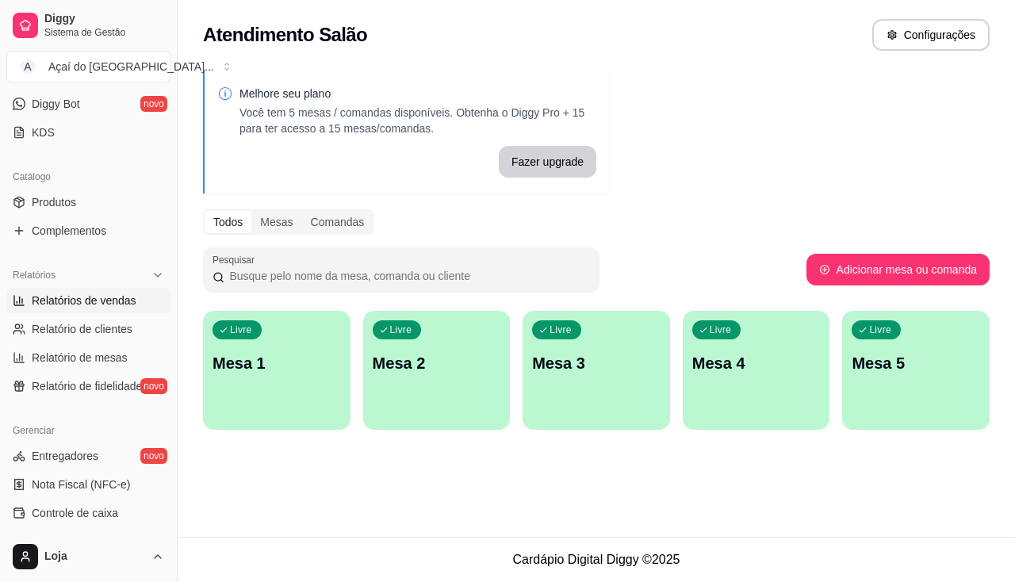
click at [128, 309] on link "Relatórios de vendas" at bounding box center [88, 300] width 164 height 25
select select "ALL"
select select "0"
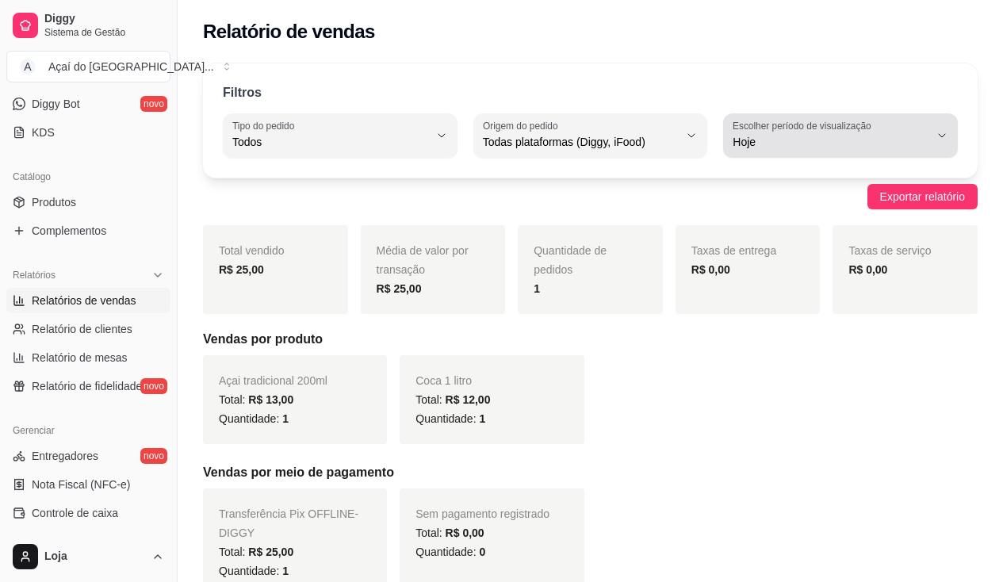
click at [799, 124] on label "Escolher período de visualização" at bounding box center [803, 125] width 143 height 13
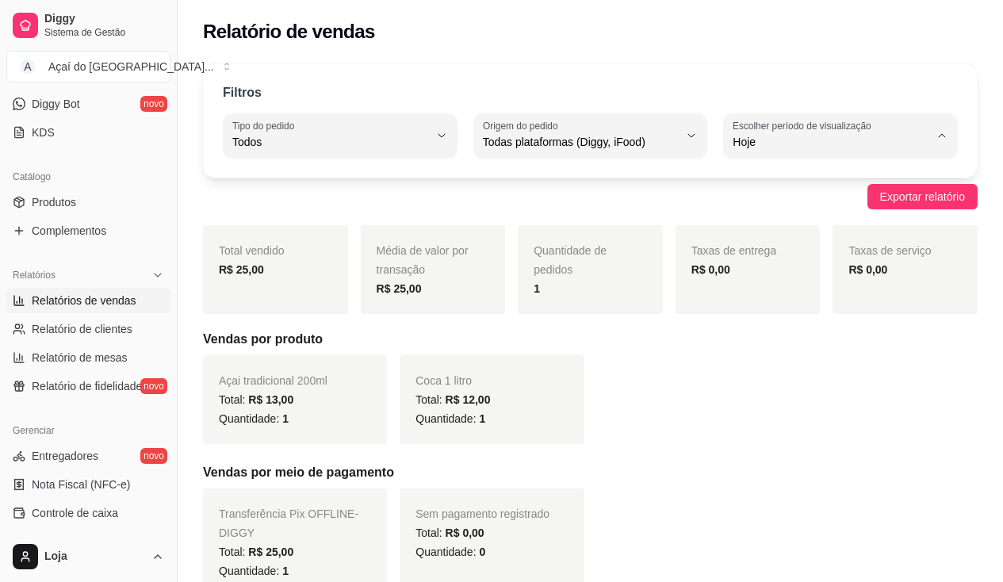
click at [802, 207] on span "Ontem" at bounding box center [832, 205] width 185 height 15
type input "1"
select select "1"
